Goal: Go to known website: Go to known website

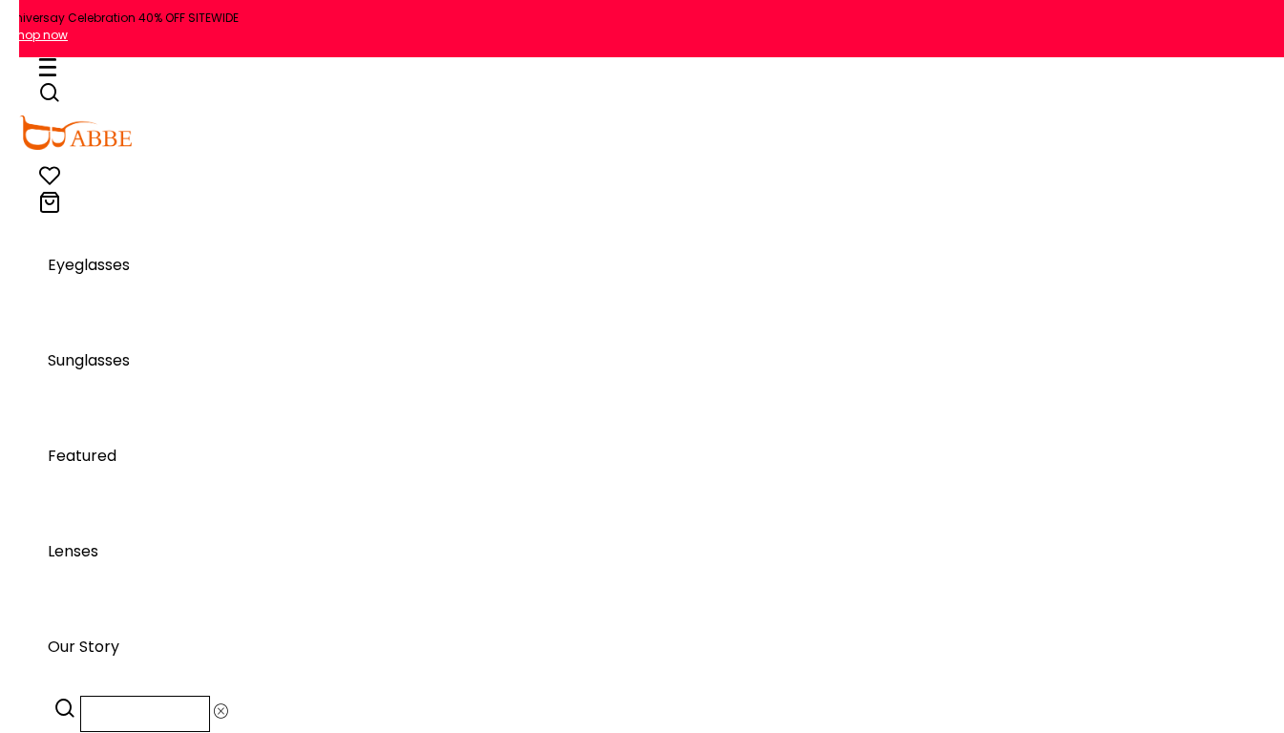
scroll to position [18502, 0]
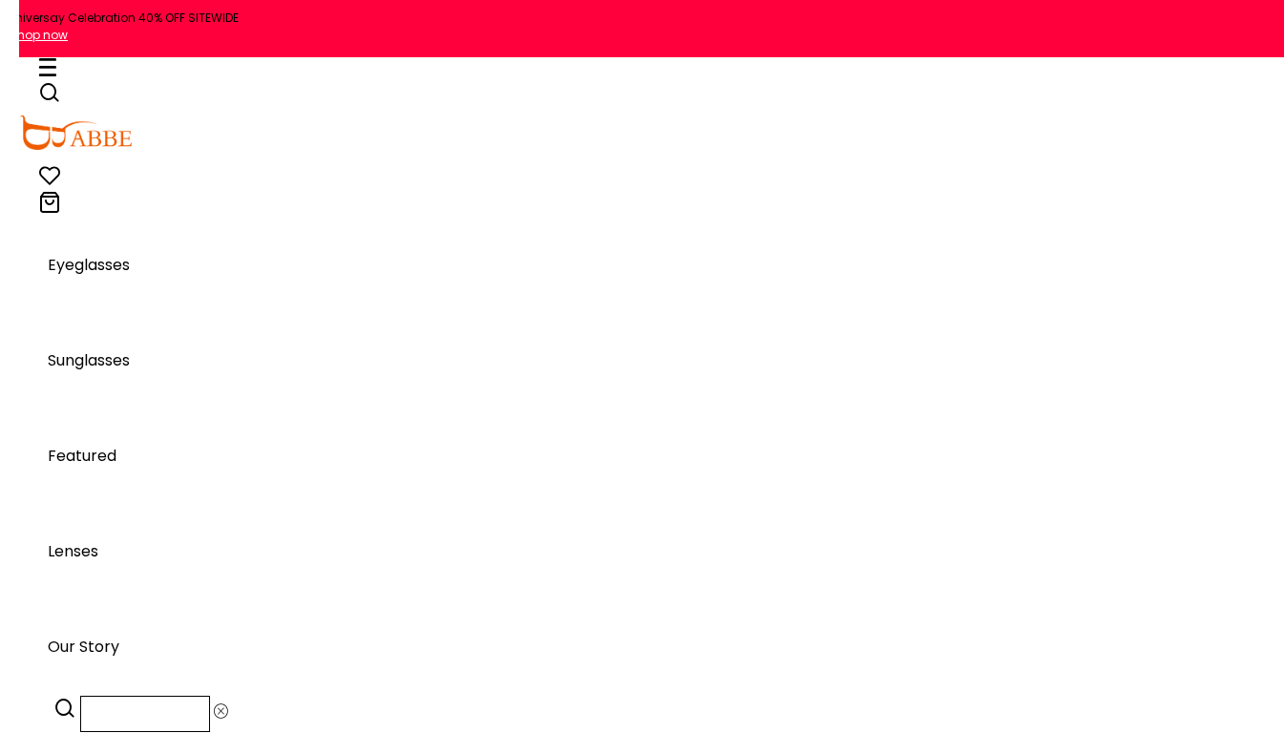
scroll to position [18502, 0]
